Goal: Task Accomplishment & Management: Manage account settings

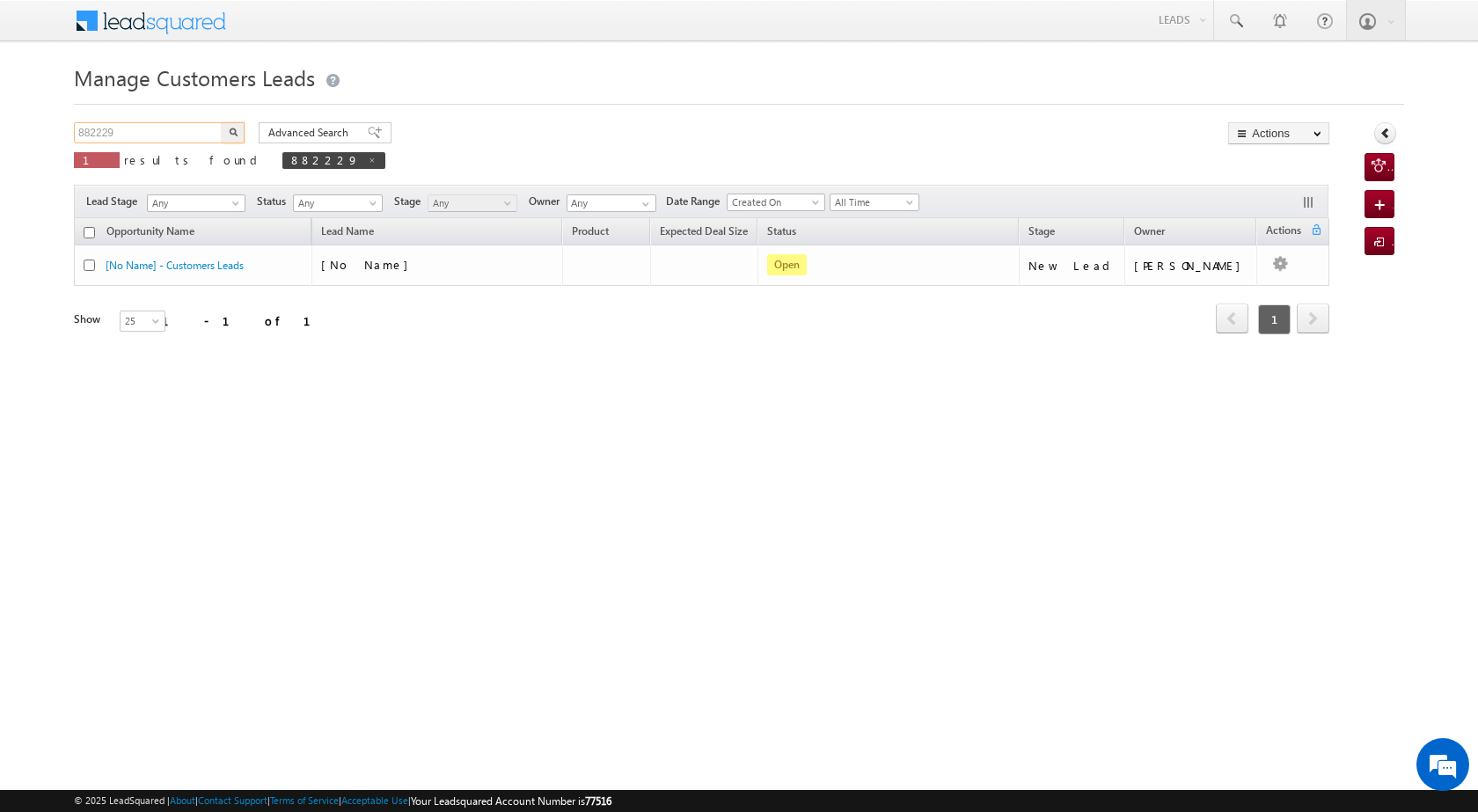
drag, startPoint x: 128, startPoint y: 132, endPoint x: 49, endPoint y: 127, distance: 79.2
click at [49, 127] on body "Menu [PERSON_NAME] [PERSON_NAME] a2@ks erve." at bounding box center [739, 249] width 1478 height 499
paste input "94062"
type input "894062"
click at [234, 135] on img "button" at bounding box center [233, 132] width 8 height 8
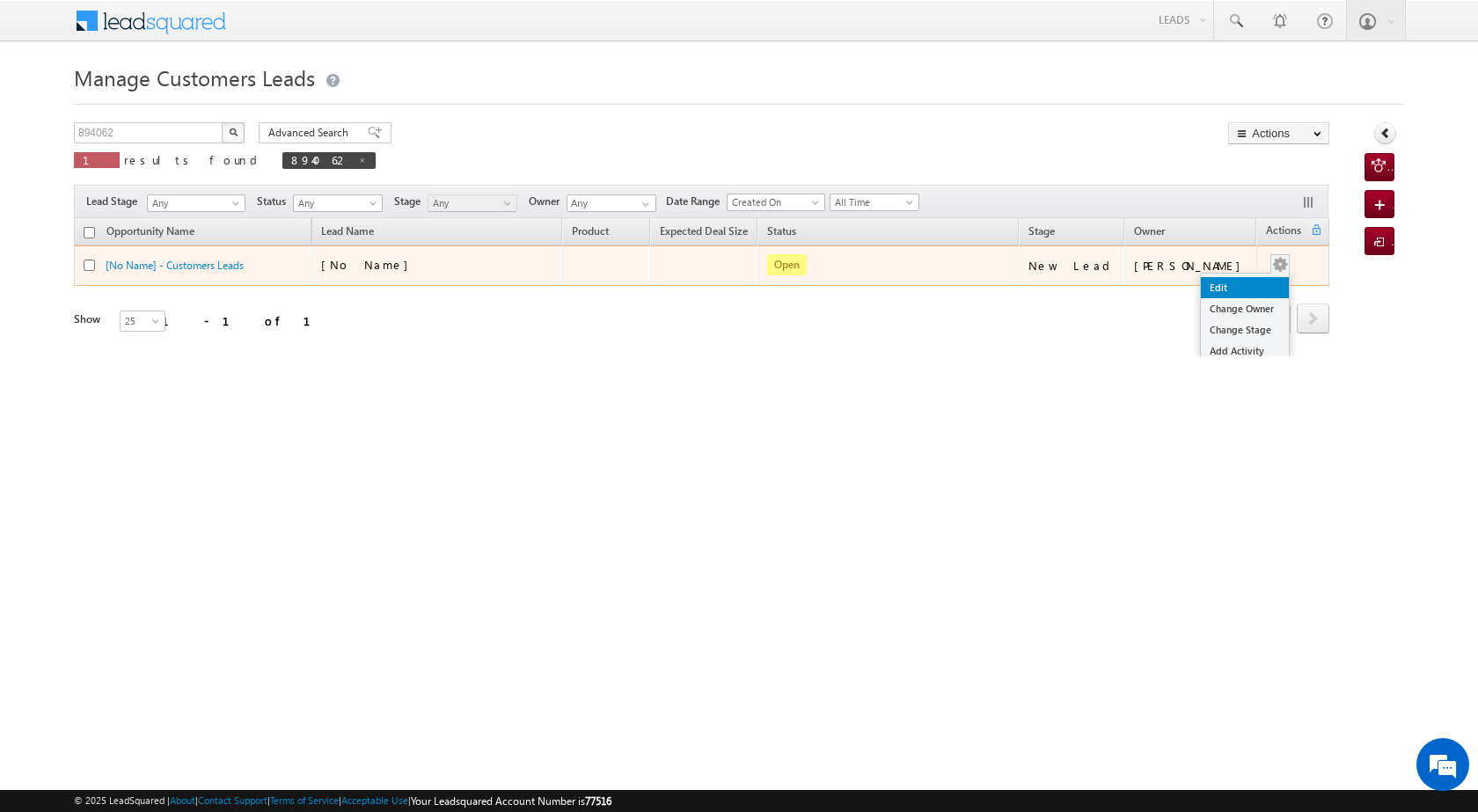
click at [1205, 286] on link "Edit" at bounding box center [1245, 287] width 88 height 21
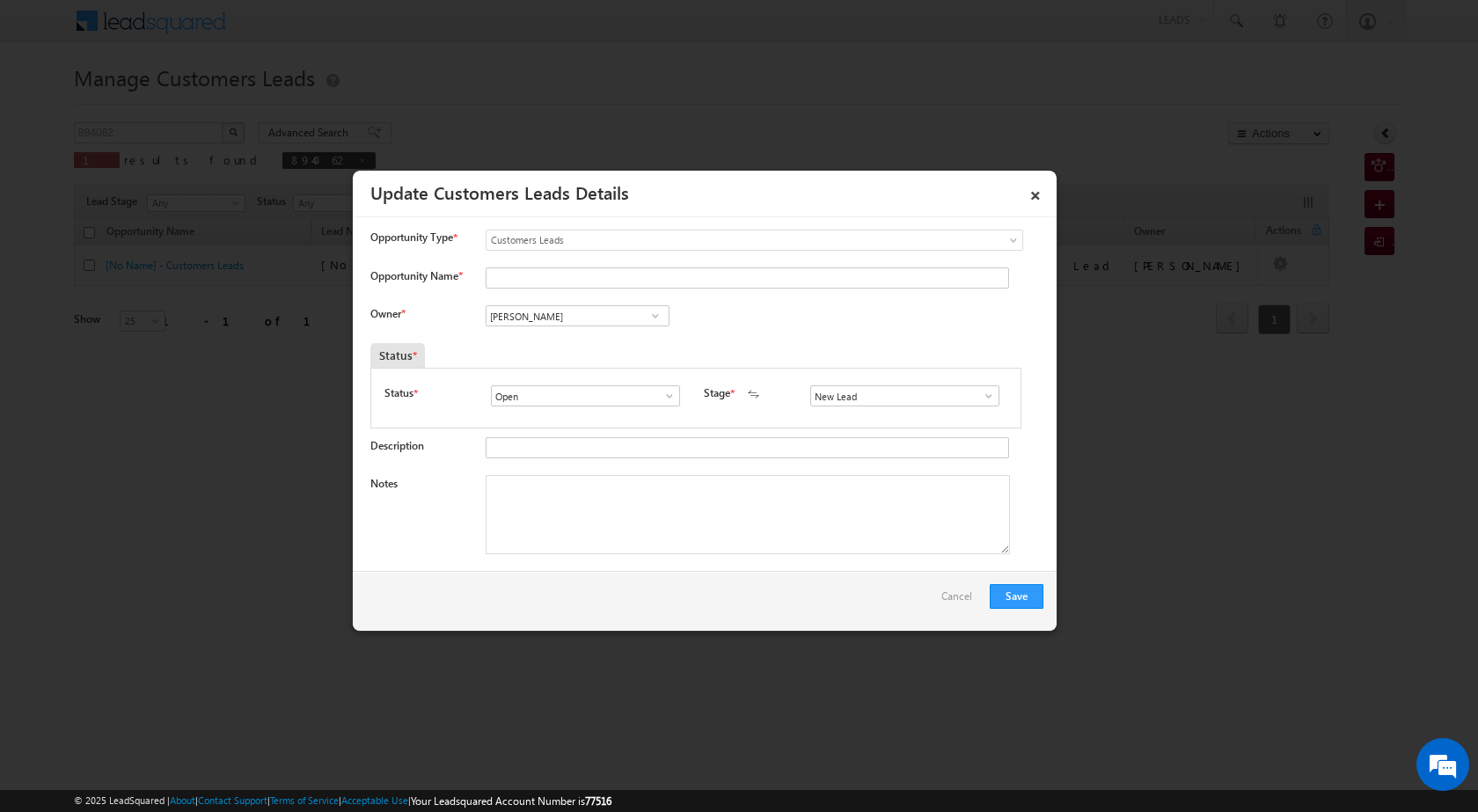
click at [648, 313] on span at bounding box center [655, 315] width 18 height 14
click at [614, 416] on span "[EMAIL_ADDRESS][DOMAIN_NAME]" at bounding box center [571, 413] width 158 height 13
type input "[PERSON_NAME]"
click at [662, 397] on span at bounding box center [669, 395] width 18 height 14
click at [612, 548] on textarea "Notes" at bounding box center [747, 515] width 524 height 79
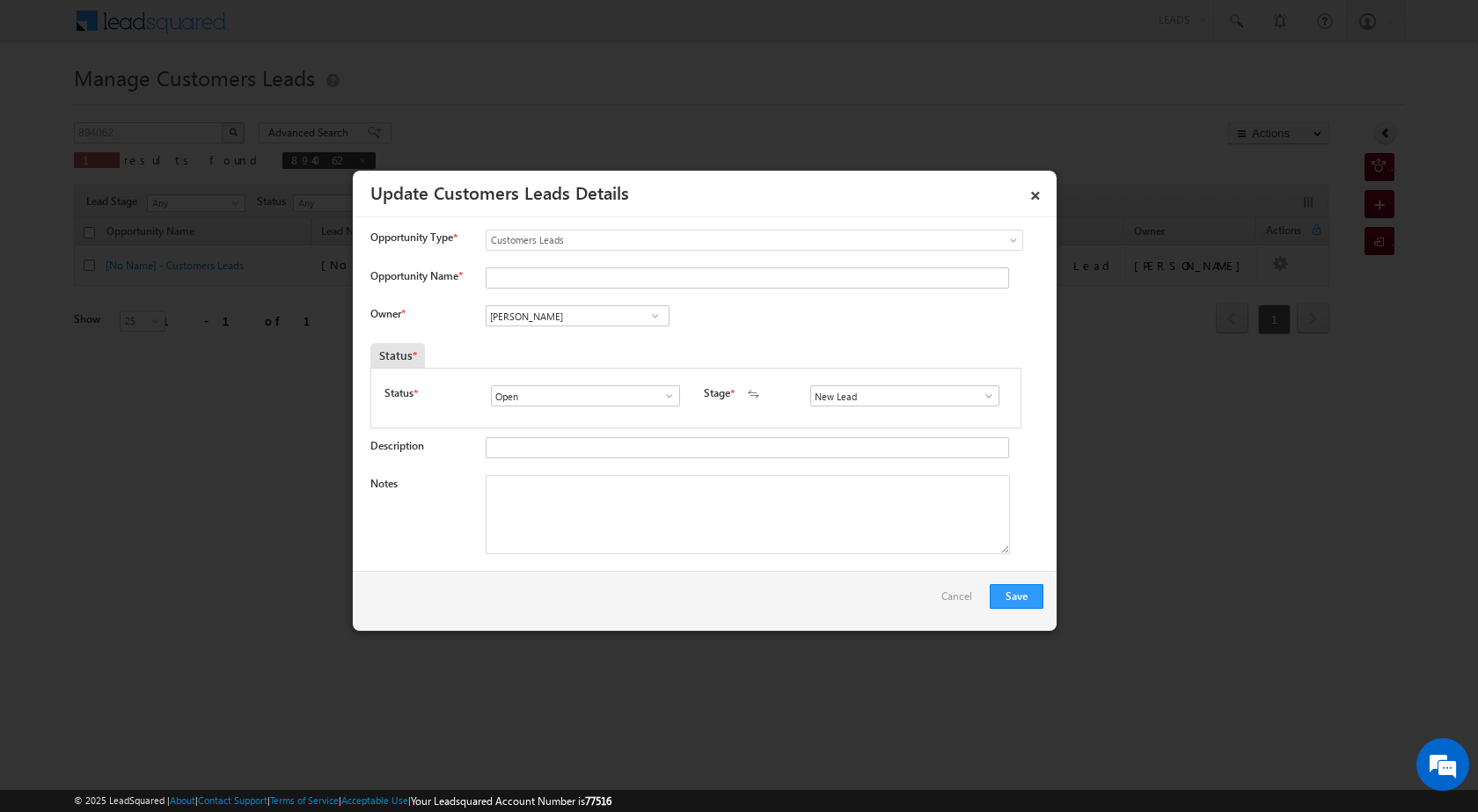
click at [987, 395] on span at bounding box center [988, 395] width 18 height 14
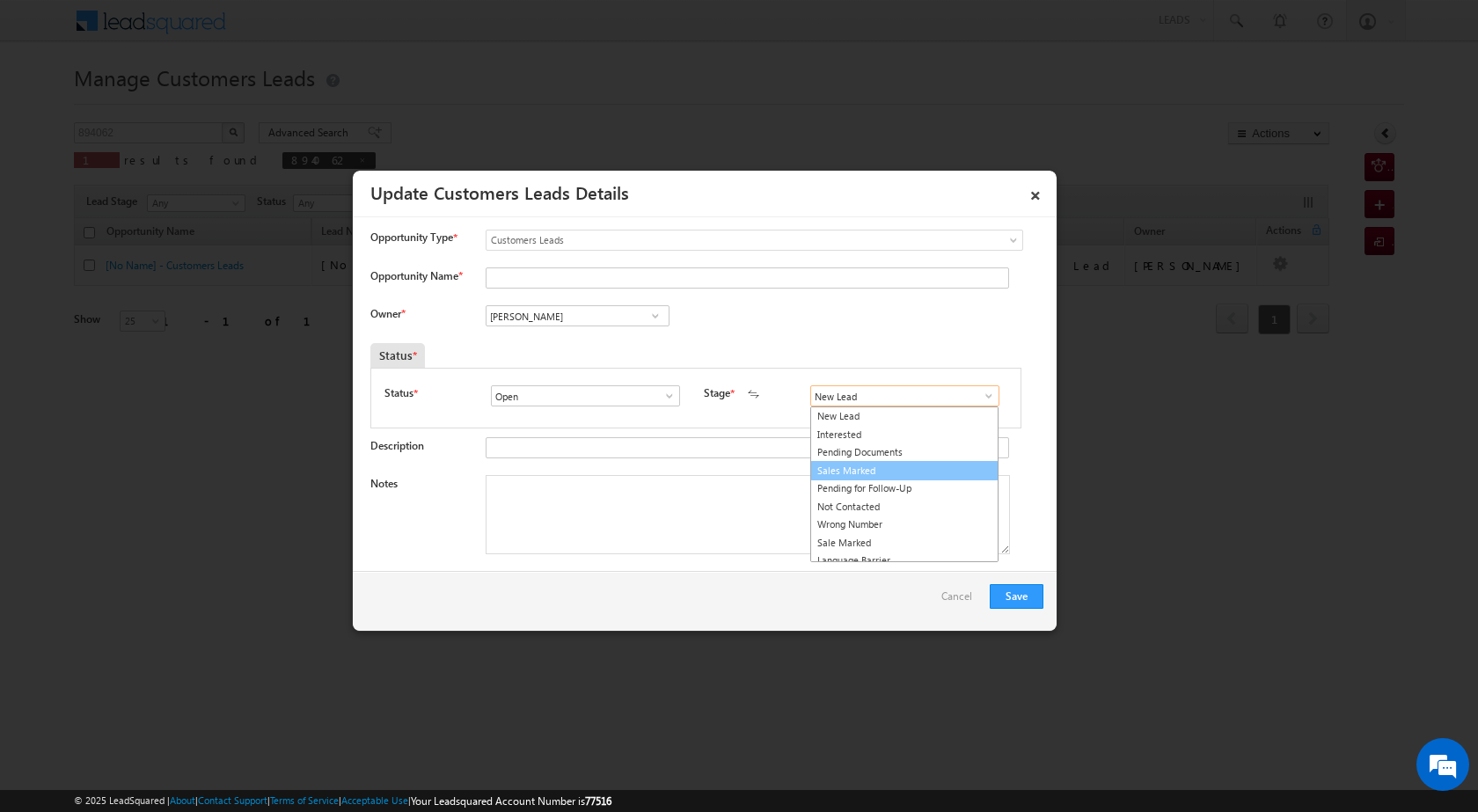
click at [891, 474] on link "Sales Marked" at bounding box center [905, 471] width 188 height 21
type input "Sales Marked"
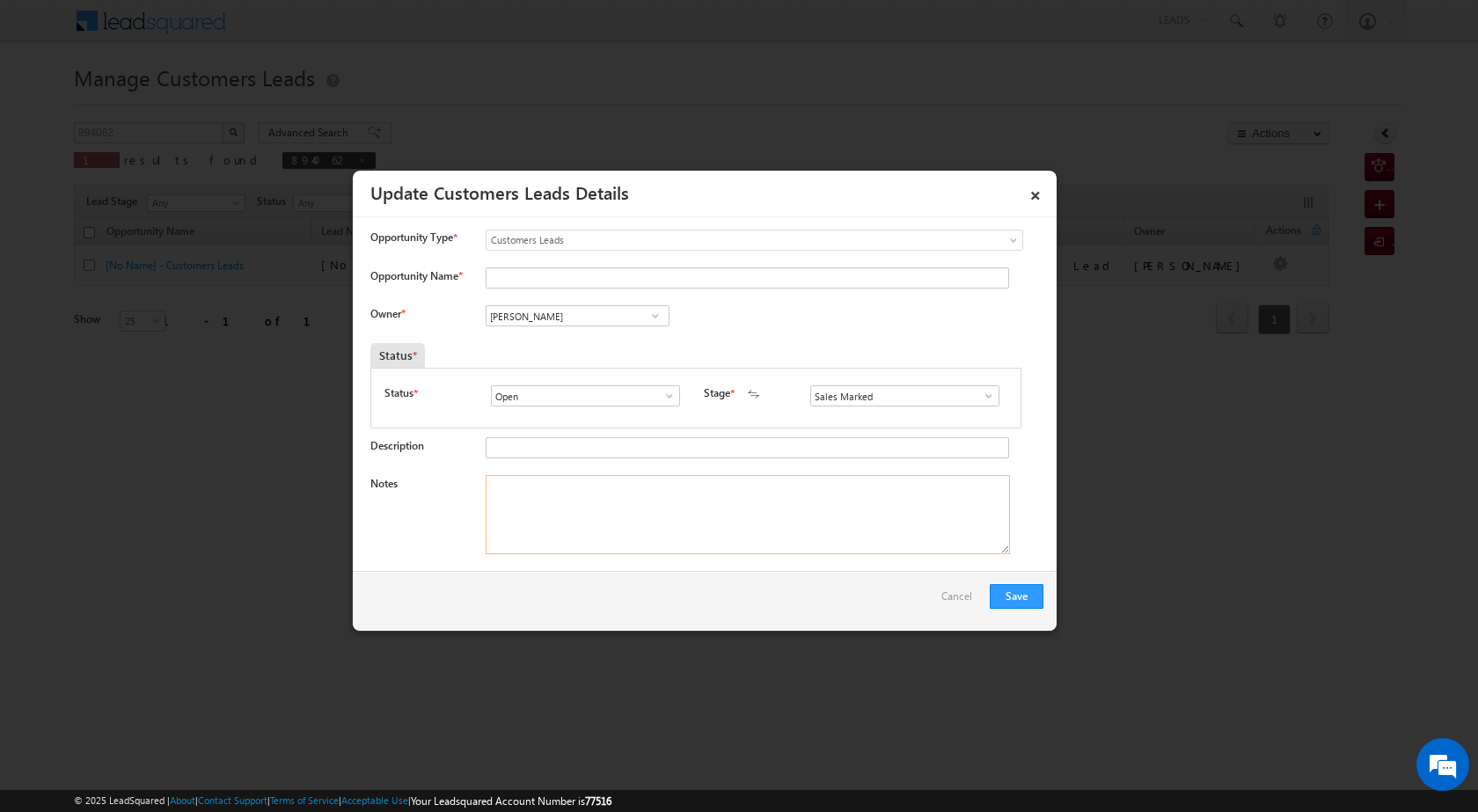
click at [620, 499] on textarea "Notes" at bounding box center [747, 515] width 524 height 79
click at [585, 538] on textarea "Notes" at bounding box center [747, 515] width 524 height 79
paste textarea "PV VAILUE 4 LAC 2 LAC DOWN 2 LAC 5 LAC LOAN AMOUNT SHILAI LINE 20 K EMI 2 K AGE…"
type textarea "PV VAILUE 4 LAC 2 LAC DOWN 2 LAC 5 LAC LOAN AMOUNT SHILAI LINE 20 K EMI 2 K AGE…"
click at [1015, 588] on button "Save" at bounding box center [1017, 597] width 54 height 24
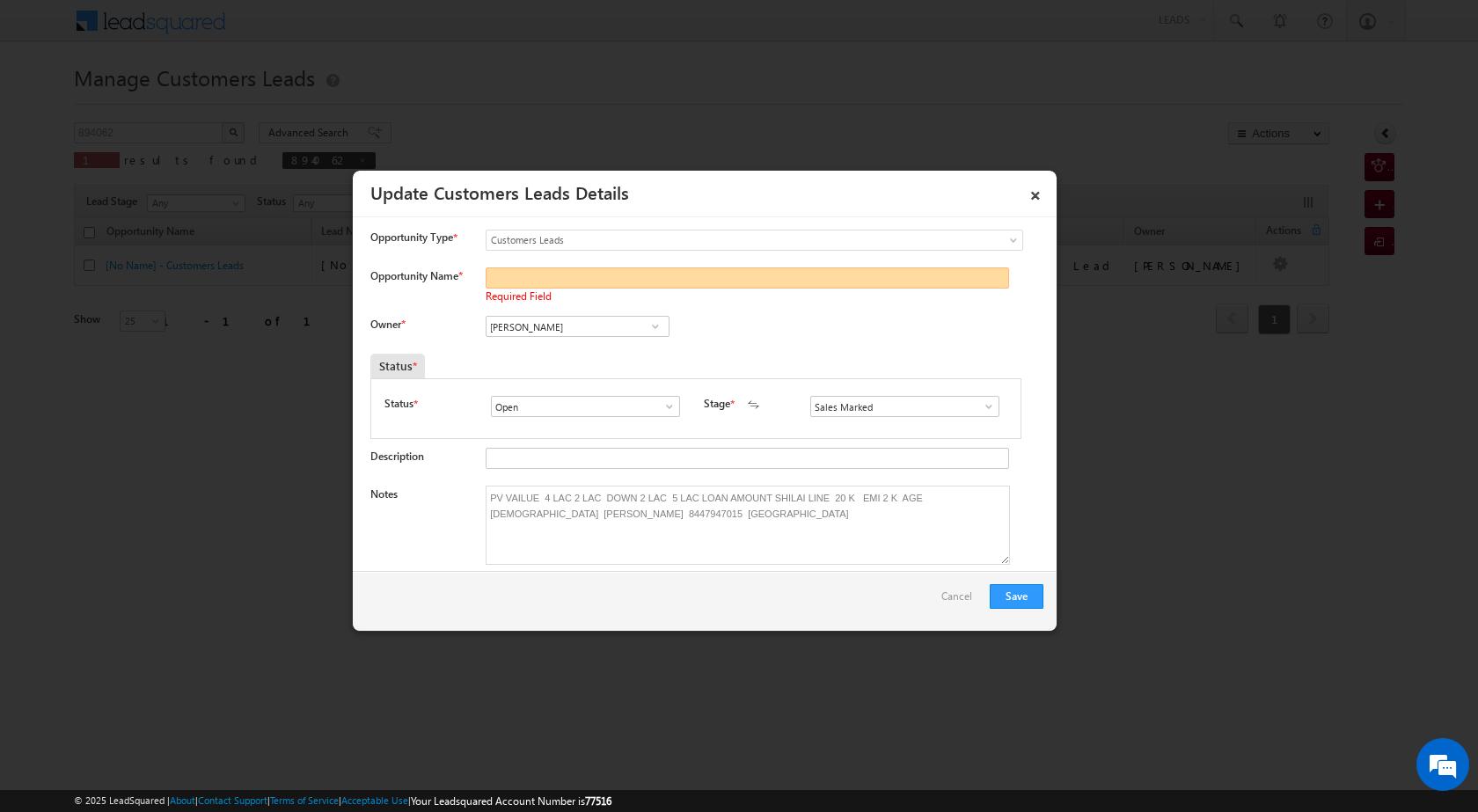
click at [604, 282] on input "Opportunity Name *" at bounding box center [747, 278] width 523 height 21
click at [554, 272] on input "Opportunity Name *" at bounding box center [747, 278] width 523 height 21
click at [602, 269] on input "Opportunity Name *" at bounding box center [747, 278] width 523 height 21
paste input "[PERSON_NAME]"
type input "[PERSON_NAME]"
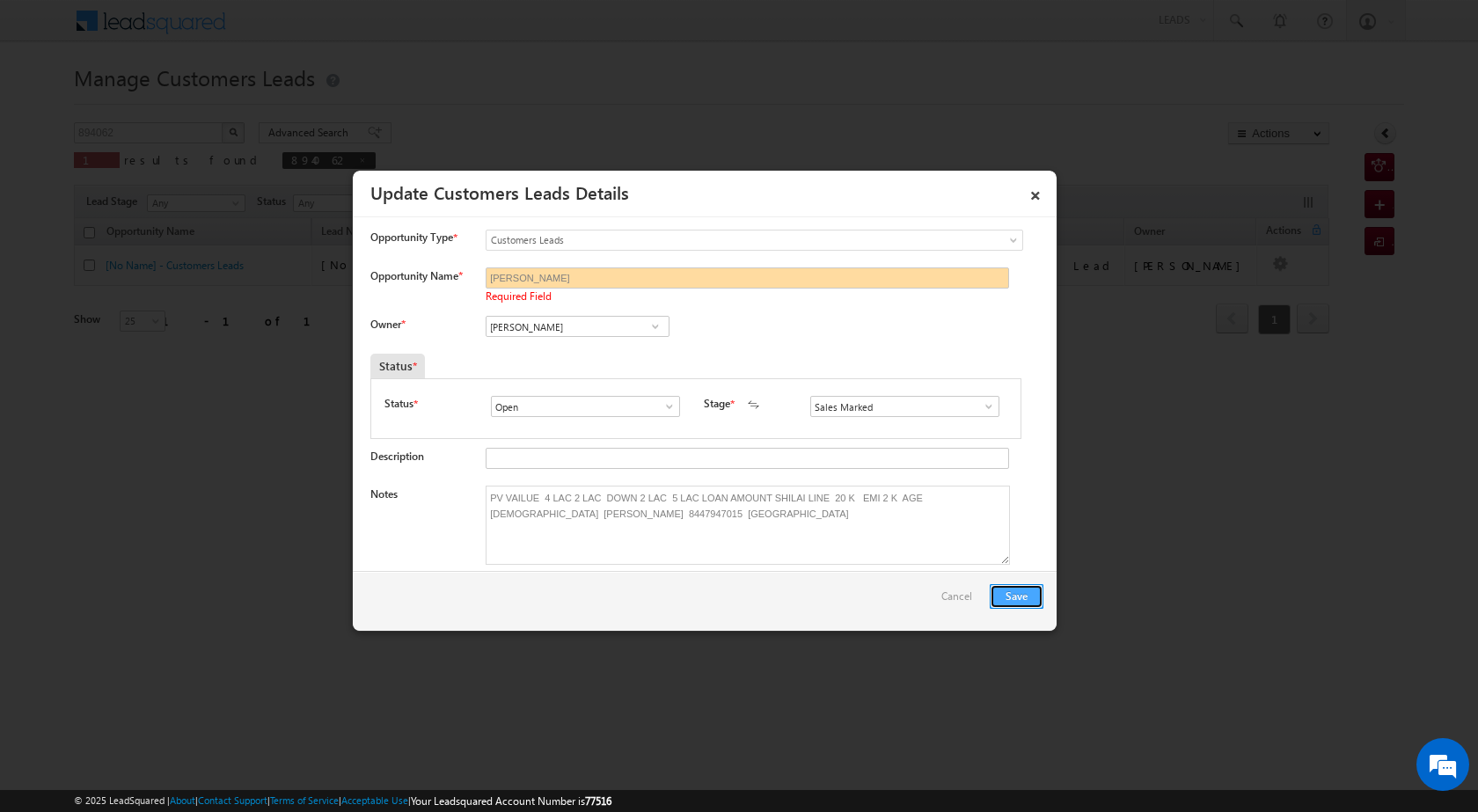
click at [1026, 592] on button "Save" at bounding box center [1017, 597] width 54 height 24
